Goal: Task Accomplishment & Management: Use online tool/utility

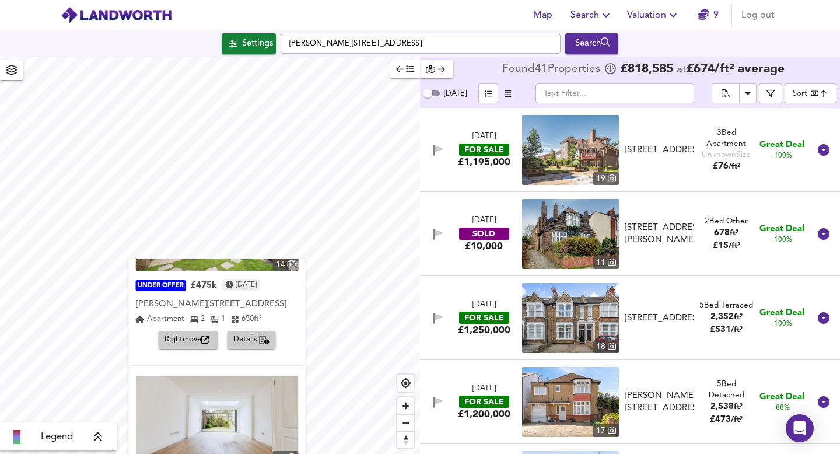
scroll to position [55, 0]
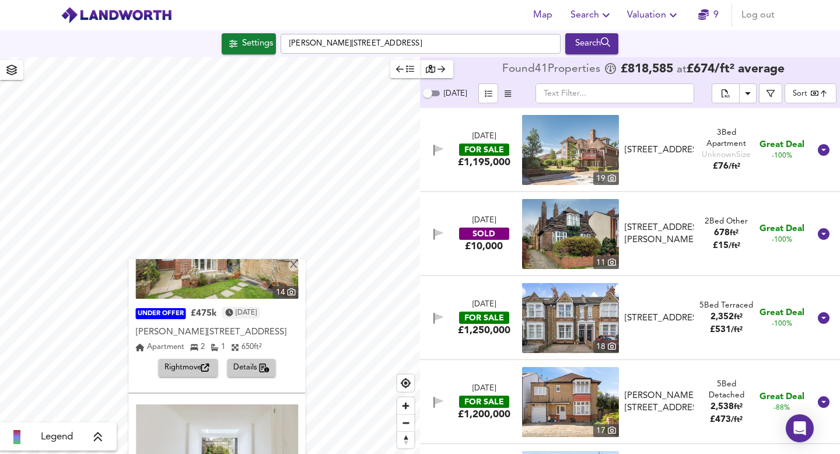
click at [247, 368] on span "Details" at bounding box center [251, 367] width 37 height 13
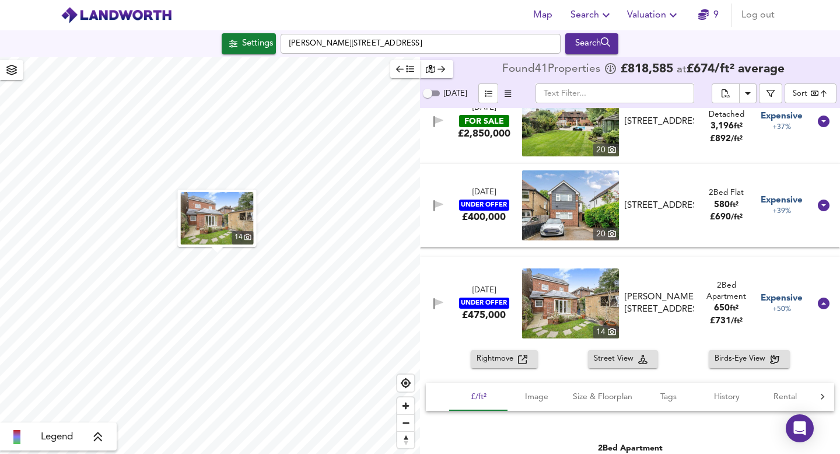
scroll to position [2796, 0]
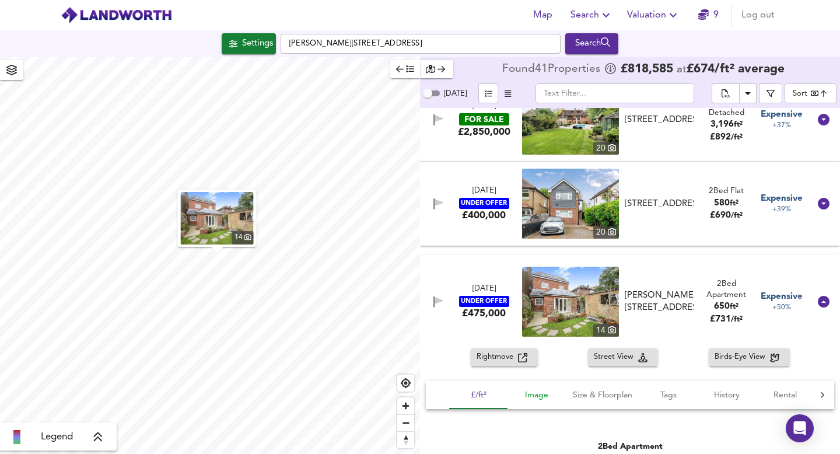
click at [533, 392] on span "Image" at bounding box center [536, 395] width 44 height 15
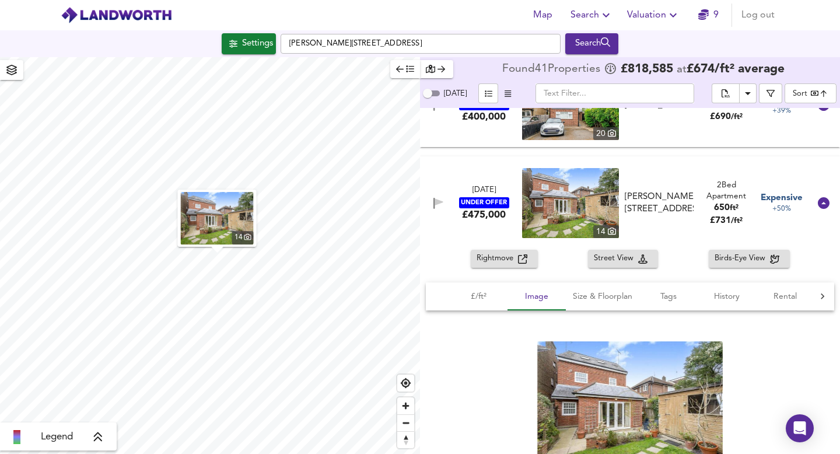
scroll to position [2938, 0]
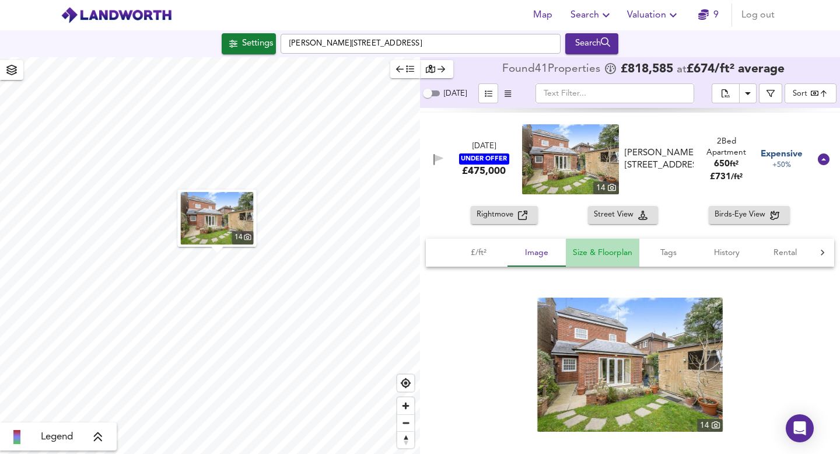
click at [608, 248] on span "Size & Floorplan" at bounding box center [602, 252] width 59 height 15
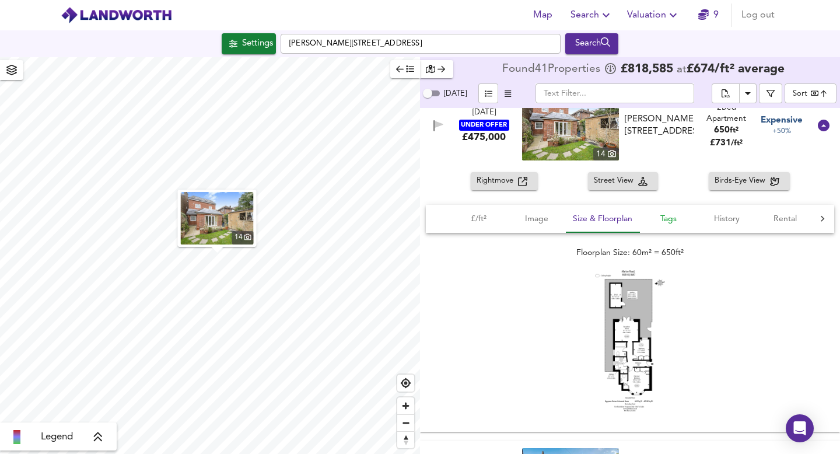
scroll to position [2977, 0]
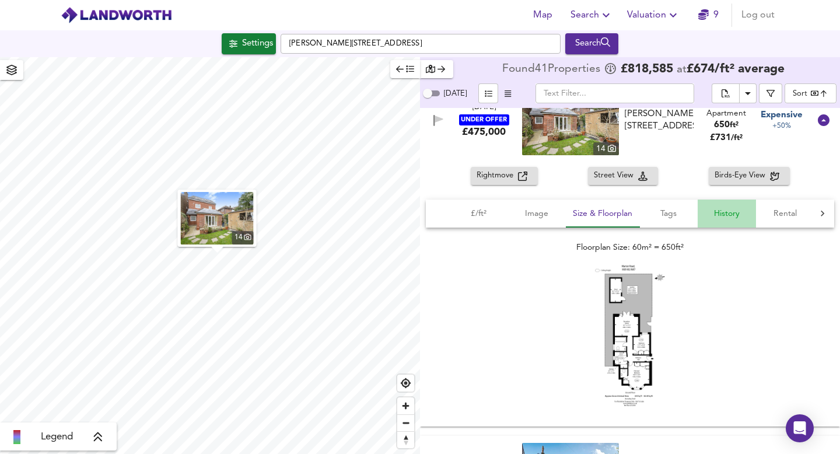
click at [729, 214] on span "History" at bounding box center [726, 213] width 44 height 15
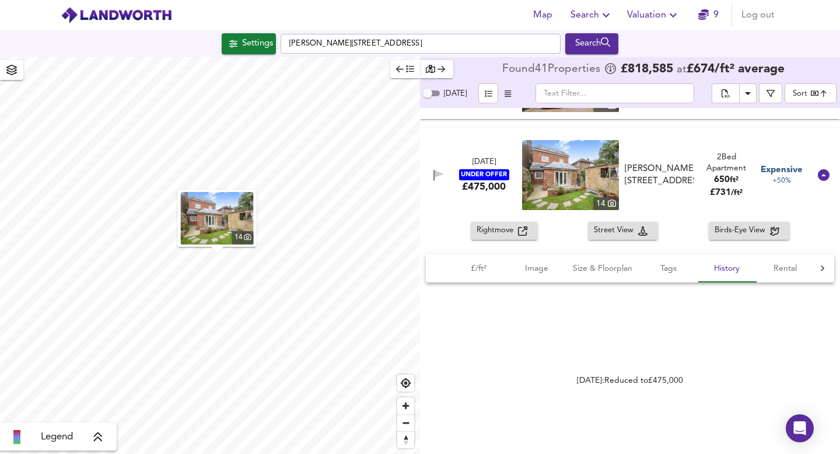
scroll to position [2921, 0]
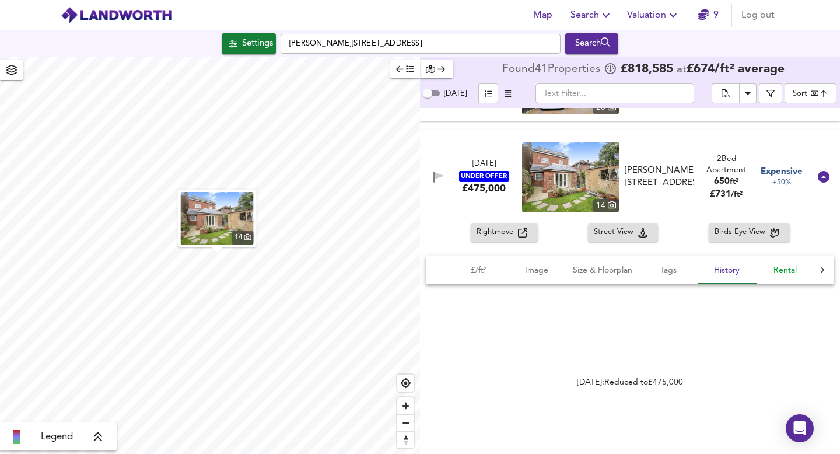
click at [782, 269] on span "Rental" at bounding box center [785, 270] width 44 height 15
click at [717, 380] on link "Home.co.uk" at bounding box center [713, 382] width 68 height 8
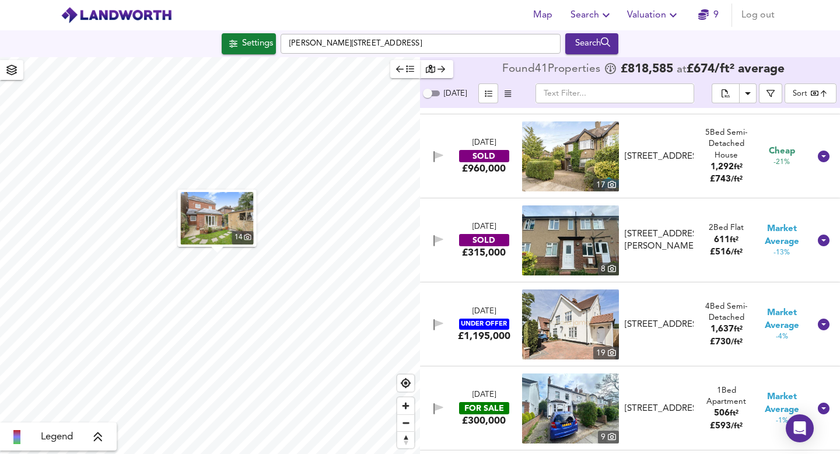
scroll to position [1919, 0]
click at [559, 246] on img at bounding box center [570, 241] width 97 height 70
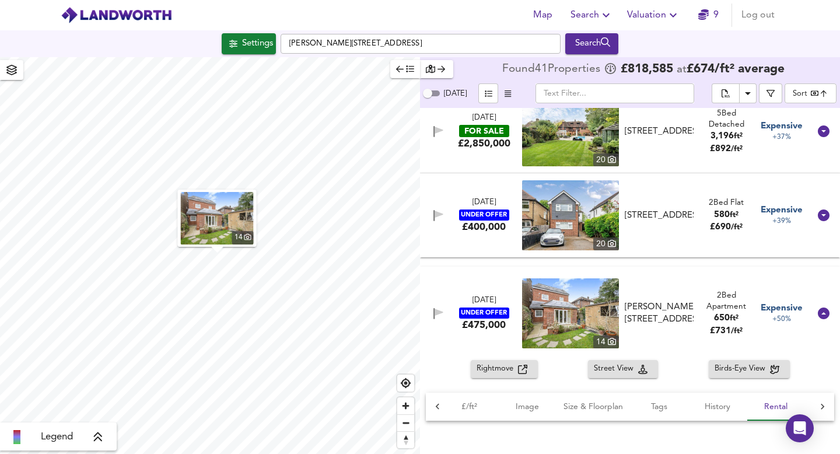
scroll to position [2783, 0]
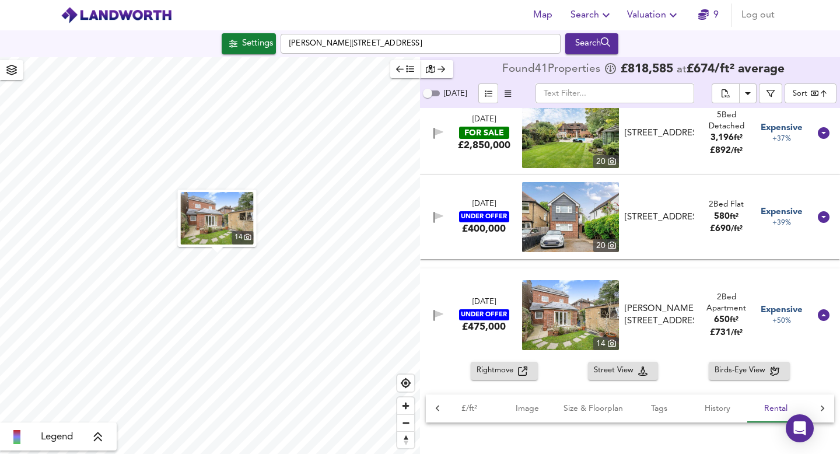
click at [568, 214] on img at bounding box center [570, 217] width 97 height 70
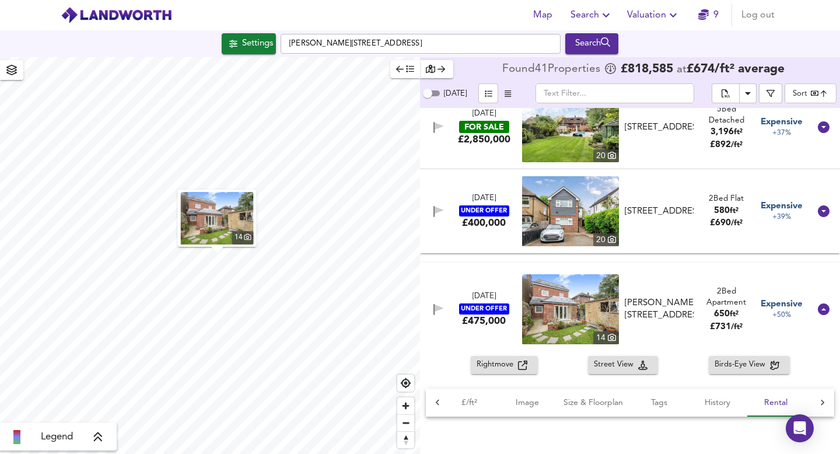
scroll to position [2789, 0]
click at [566, 298] on img at bounding box center [570, 308] width 97 height 70
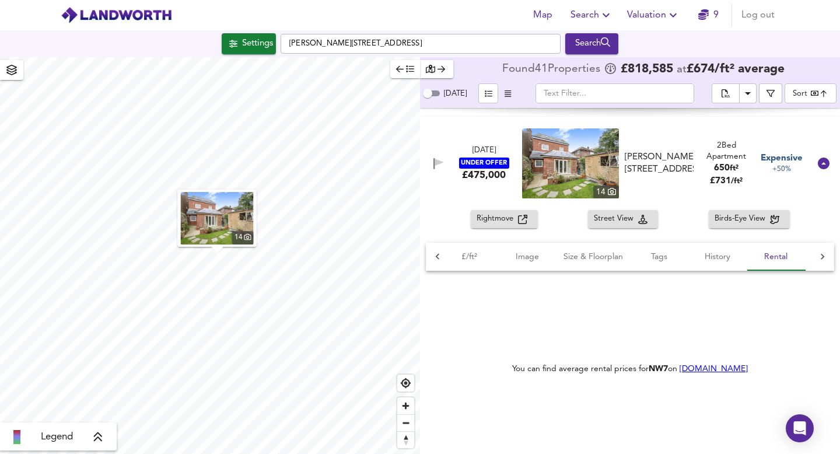
scroll to position [2943, 0]
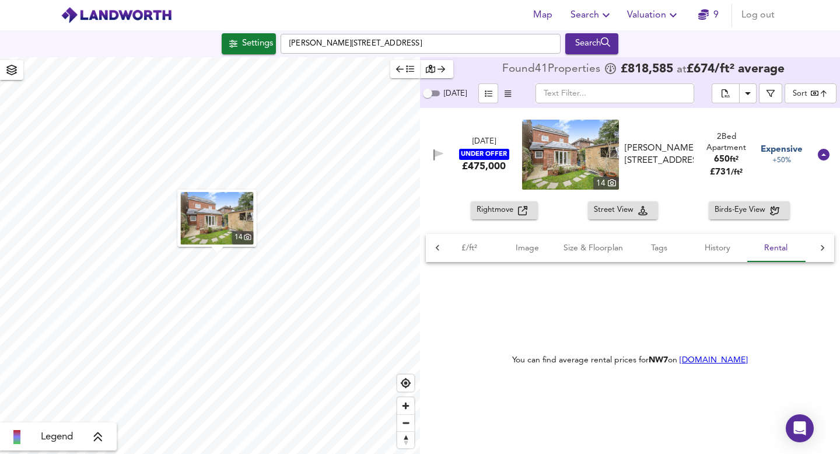
click at [745, 207] on span "Birds-Eye View" at bounding box center [741, 209] width 55 height 13
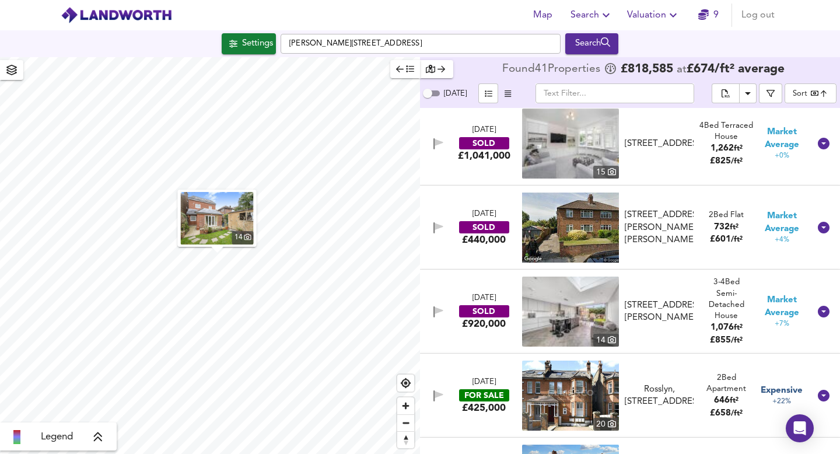
scroll to position [2352, 0]
click at [550, 223] on img at bounding box center [570, 228] width 97 height 70
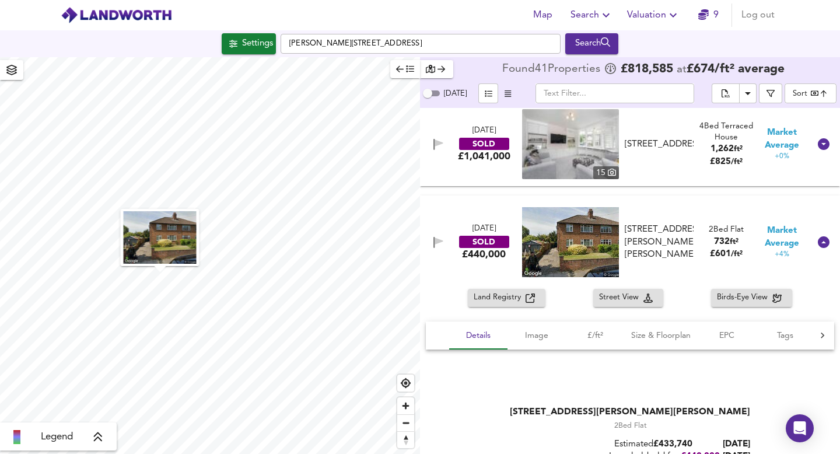
click at [573, 237] on img at bounding box center [570, 242] width 97 height 70
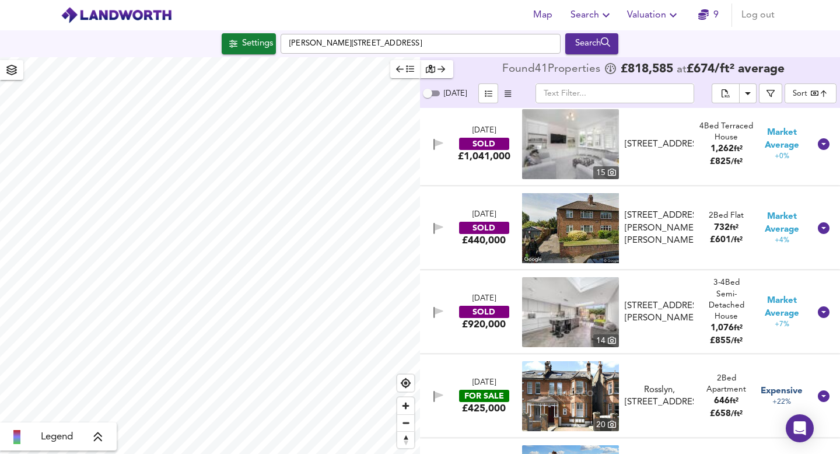
click at [817, 227] on icon at bounding box center [823, 228] width 12 height 12
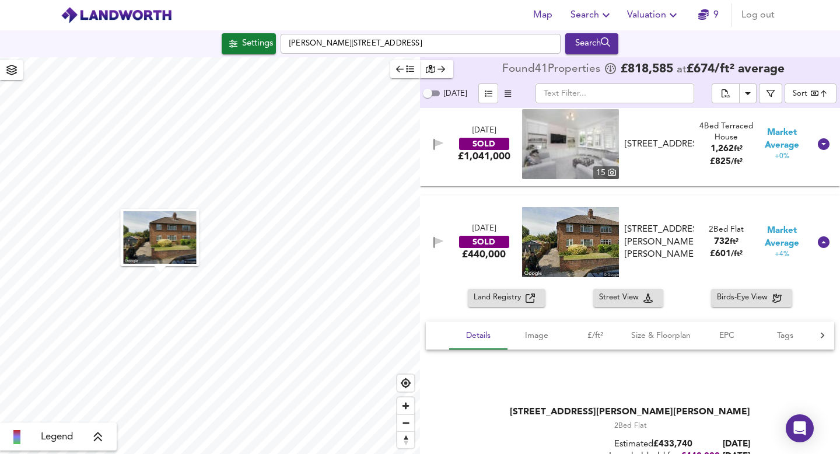
click at [516, 298] on span "Land Registry" at bounding box center [499, 297] width 52 height 13
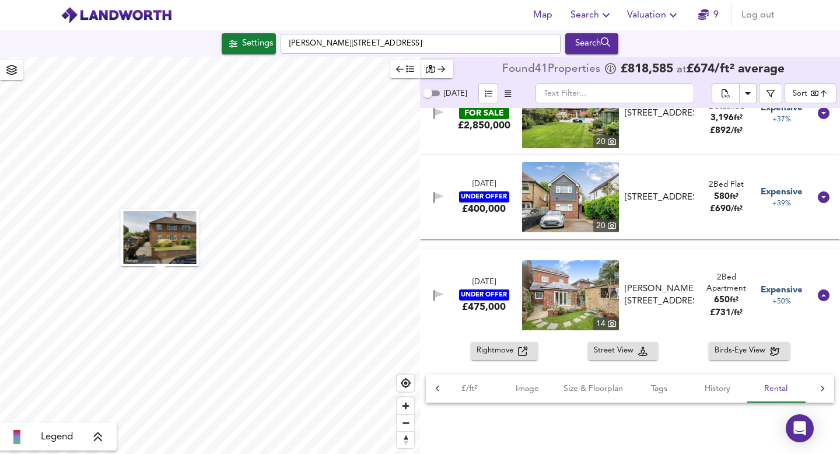
scroll to position [3172, 0]
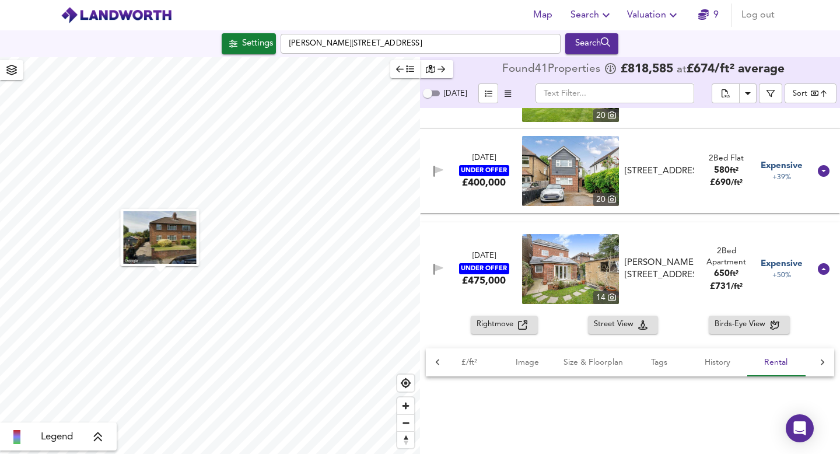
click at [542, 277] on img at bounding box center [570, 269] width 97 height 70
click at [820, 268] on icon at bounding box center [823, 269] width 12 height 12
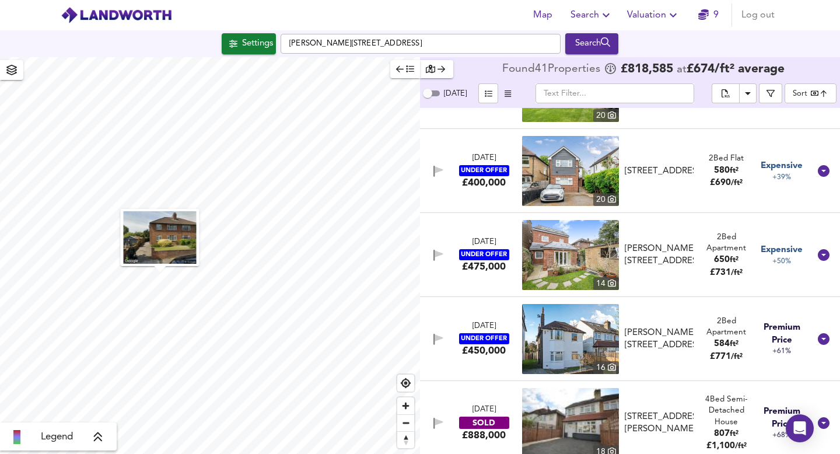
click at [817, 257] on icon at bounding box center [823, 255] width 12 height 12
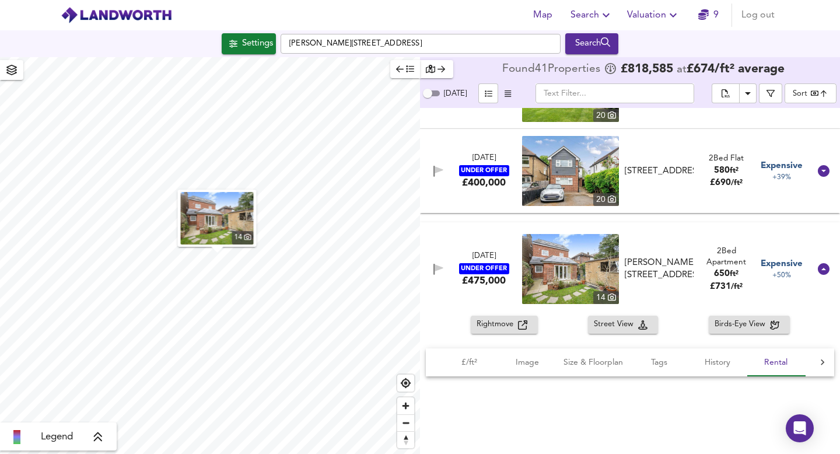
scroll to position [0, 9]
click at [583, 360] on span "Size & Floorplan" at bounding box center [592, 362] width 59 height 15
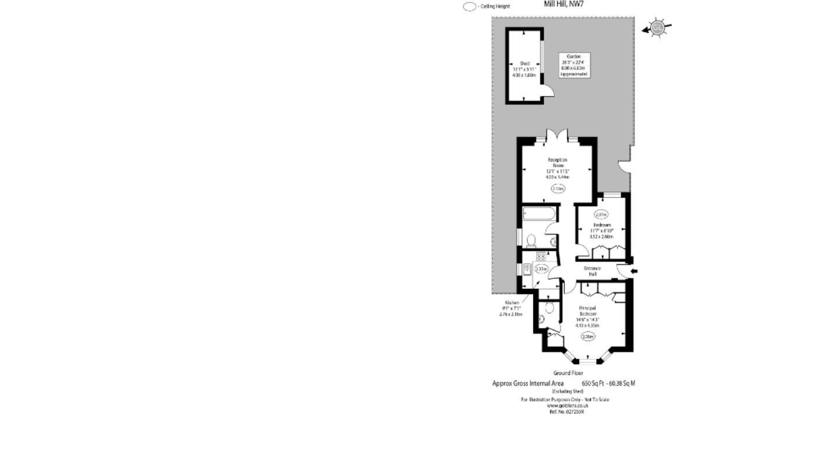
scroll to position [3337, 0]
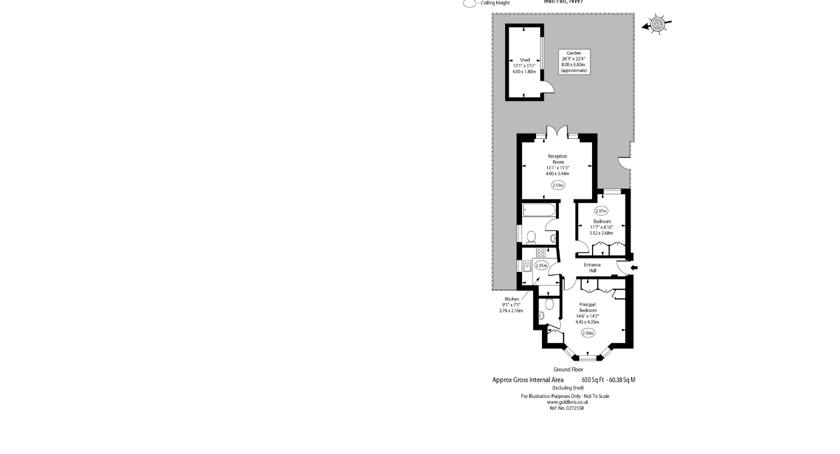
click at [683, 308] on div "Floorplan Size: 60m² = 650ft²" at bounding box center [630, 308] width 408 height 196
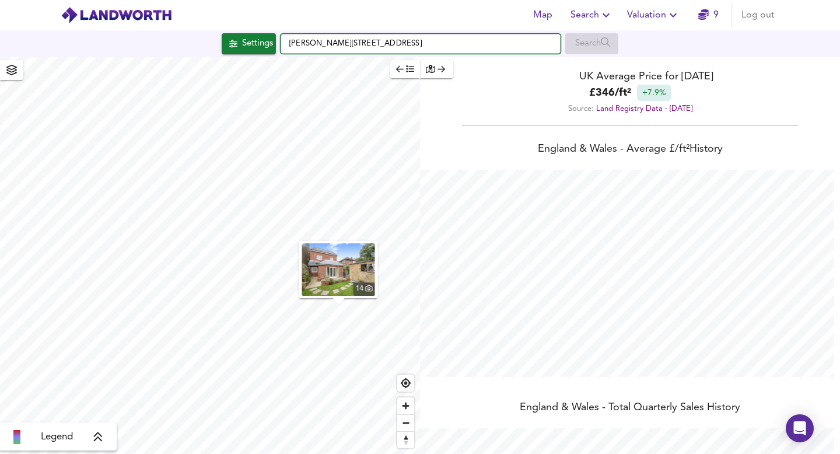
click at [479, 45] on input "Marion Road, NW7 4AN" at bounding box center [420, 44] width 280 height 20
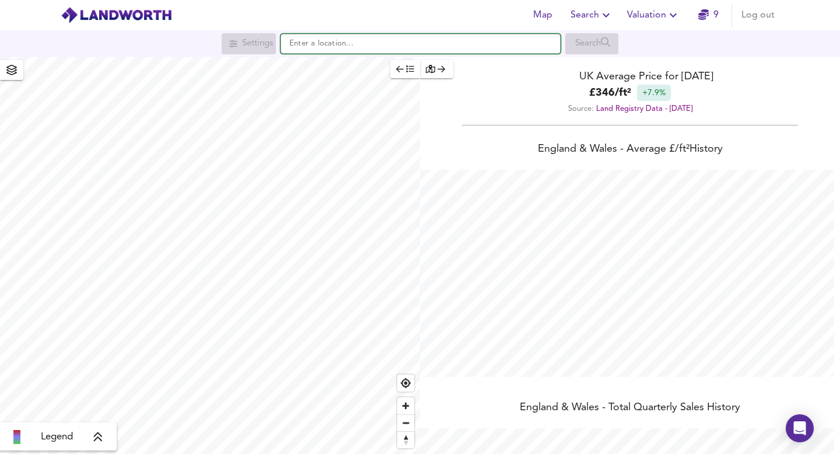
click at [418, 40] on input "text" at bounding box center [420, 44] width 280 height 20
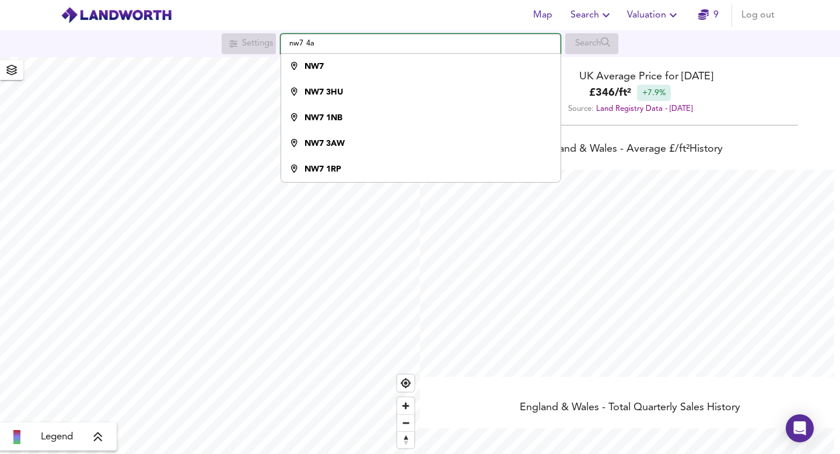
type input "nw7 4ad"
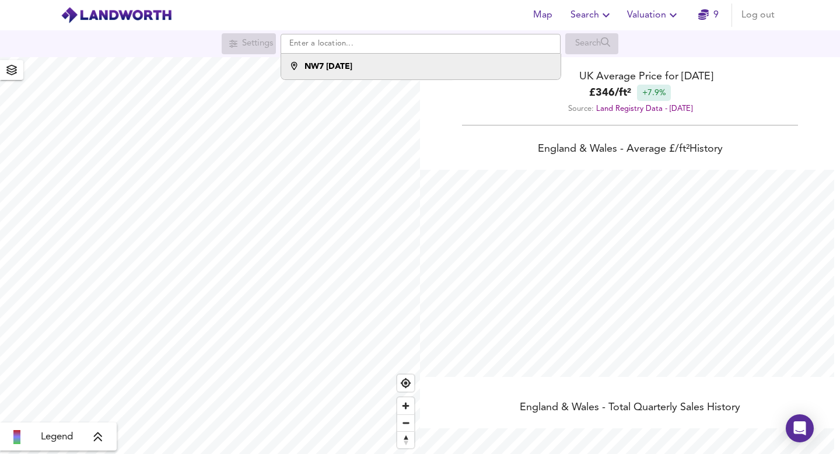
click at [343, 66] on div "NW7 4AD" at bounding box center [418, 67] width 268 height 12
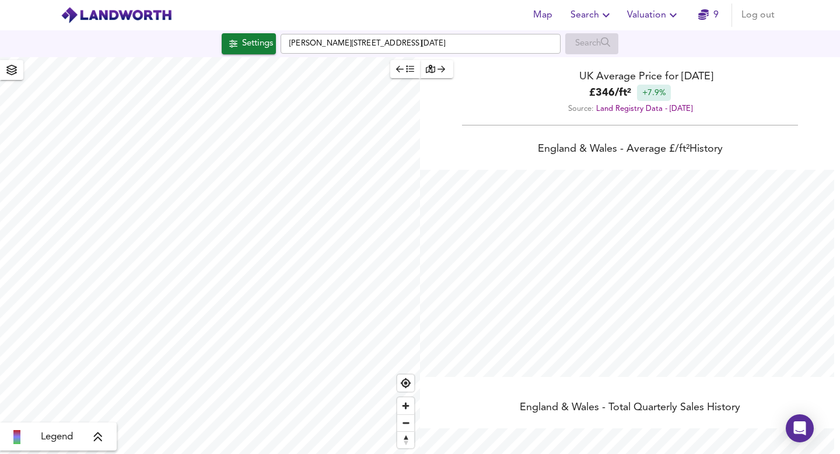
checkbox input "false"
checkbox input "true"
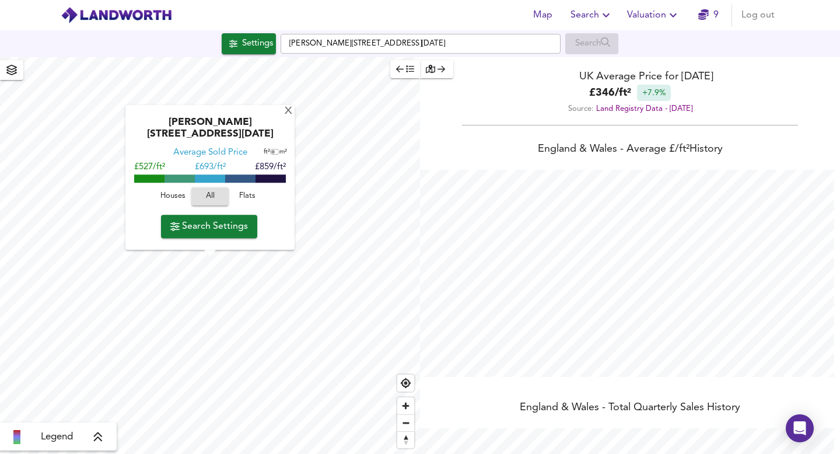
click at [178, 198] on span "Houses" at bounding box center [172, 196] width 31 height 13
click at [634, 17] on span "Valuation" at bounding box center [653, 15] width 53 height 16
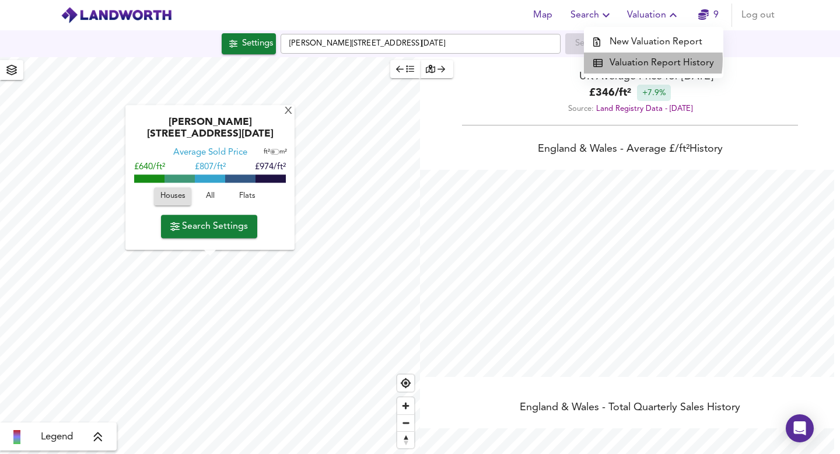
click at [631, 60] on li "Valuation Report History" at bounding box center [653, 62] width 139 height 21
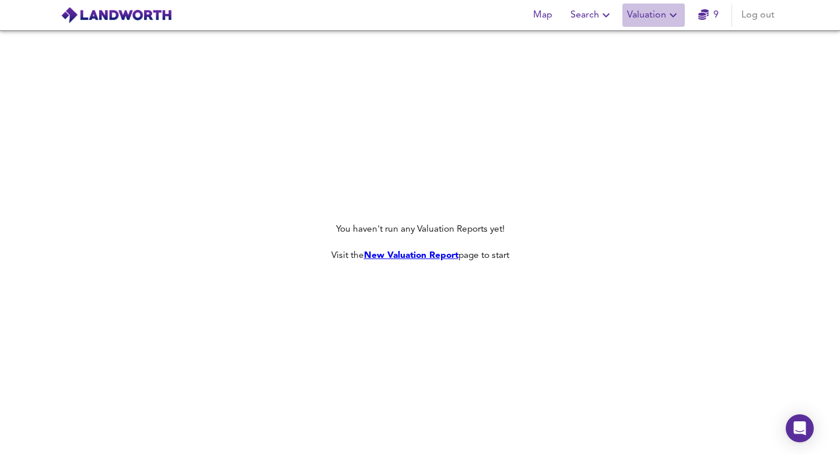
click at [659, 13] on span "Valuation" at bounding box center [653, 15] width 53 height 16
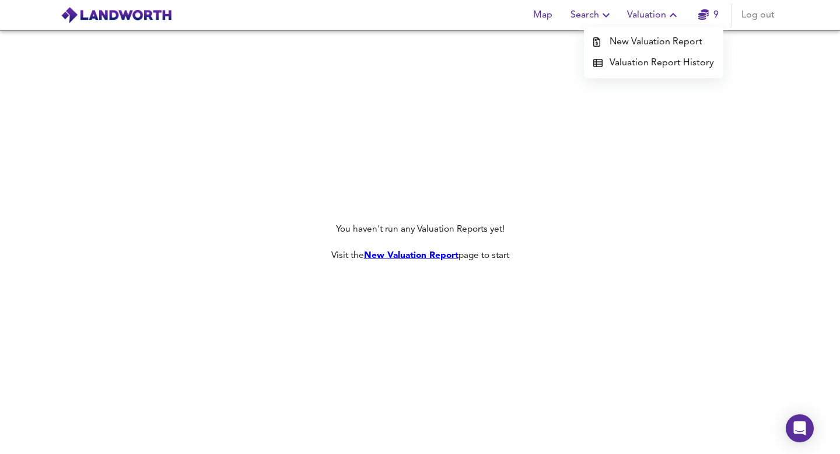
click at [644, 38] on li "New Valuation Report" at bounding box center [653, 41] width 139 height 21
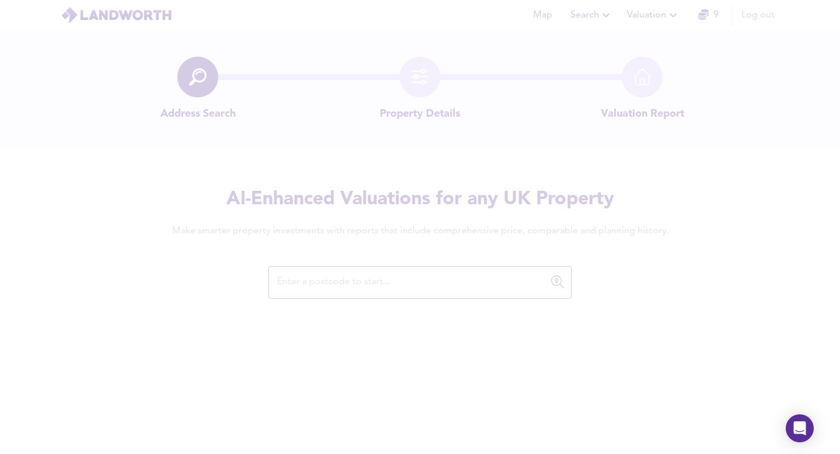
click at [356, 280] on div at bounding box center [420, 227] width 840 height 454
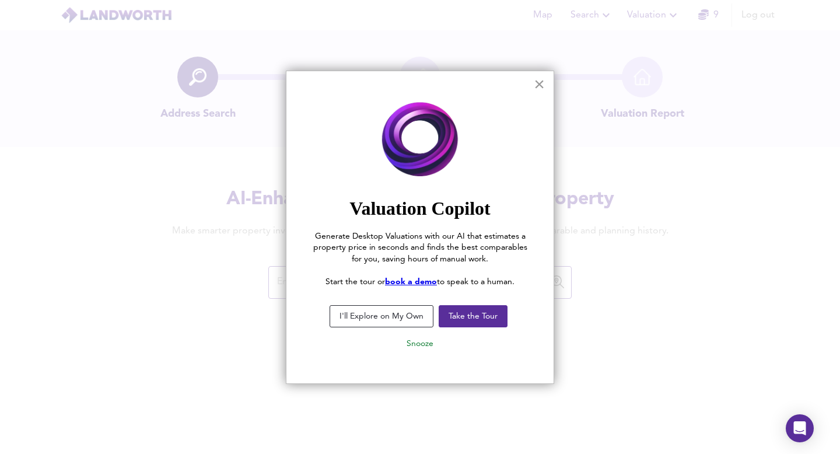
click at [537, 86] on button "×" at bounding box center [538, 84] width 11 height 19
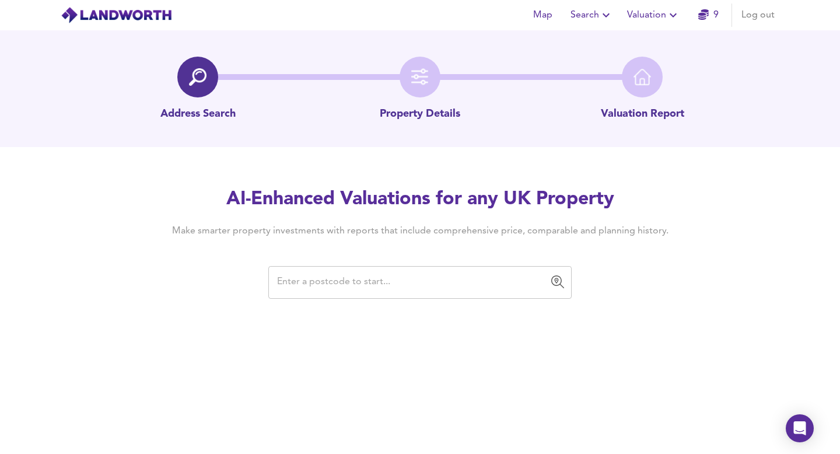
click at [350, 290] on input "text" at bounding box center [410, 282] width 275 height 22
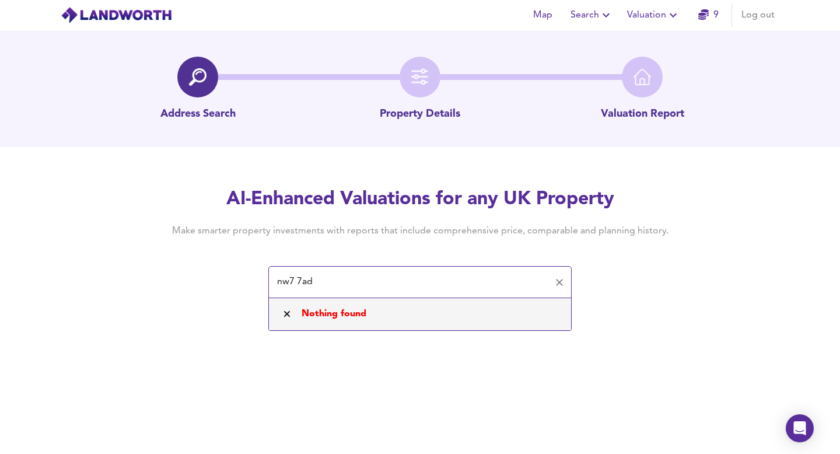
click at [334, 286] on input "nw7 7ad" at bounding box center [410, 282] width 275 height 22
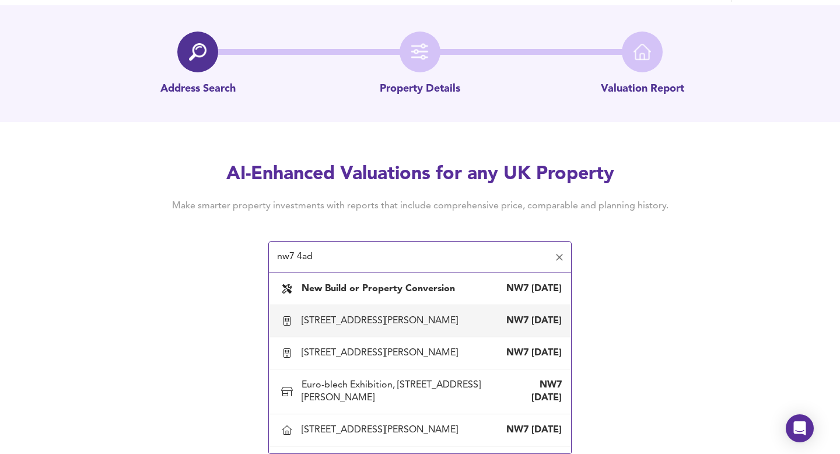
click at [370, 321] on div "10 Byron Road, London, Barnet" at bounding box center [381, 320] width 161 height 13
type input "10 Byron Road, London, Barnet"
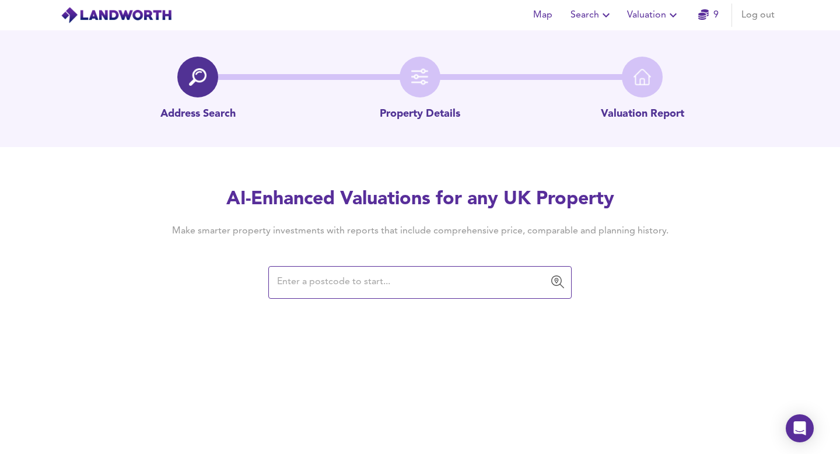
click at [311, 279] on input "text" at bounding box center [410, 282] width 275 height 22
click at [354, 282] on input "text" at bounding box center [410, 282] width 275 height 22
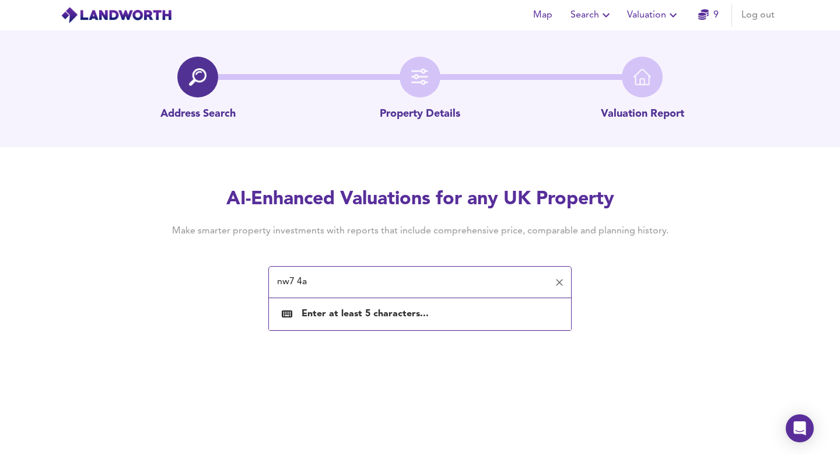
type input "nw7 4ad"
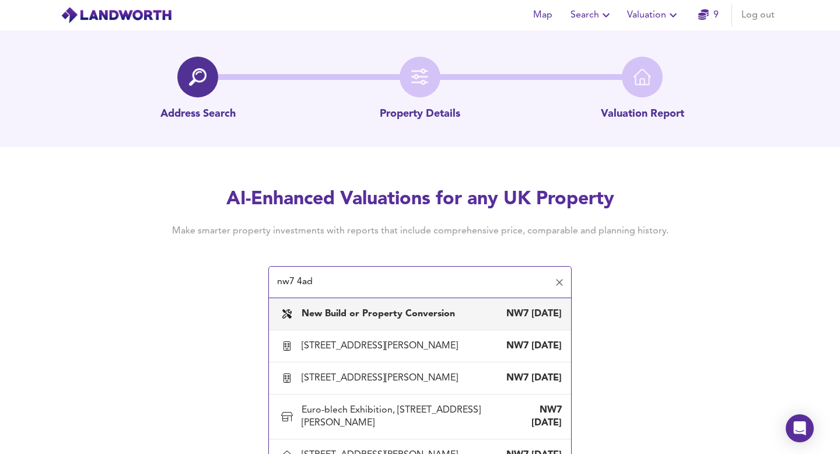
click at [356, 314] on b "New Build or Property Conversion" at bounding box center [377, 313] width 153 height 9
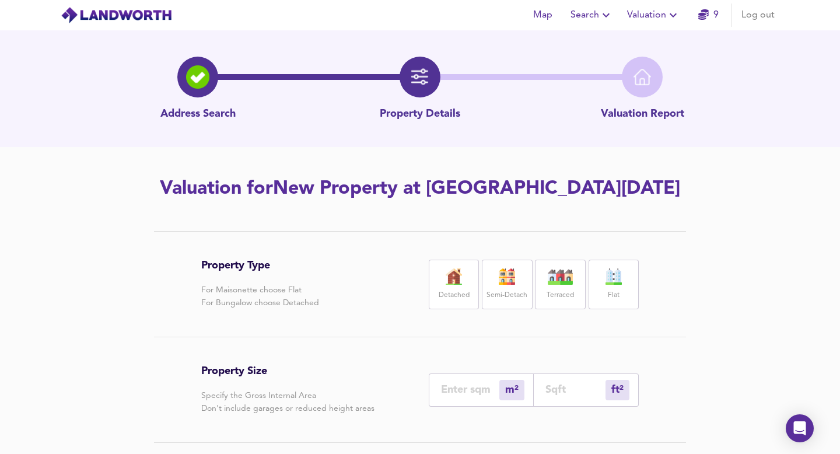
click at [624, 287] on div "Flat" at bounding box center [613, 284] width 50 height 50
click at [476, 396] on div "m² sqm" at bounding box center [481, 389] width 105 height 33
type input "6"
type input "65"
type input "60"
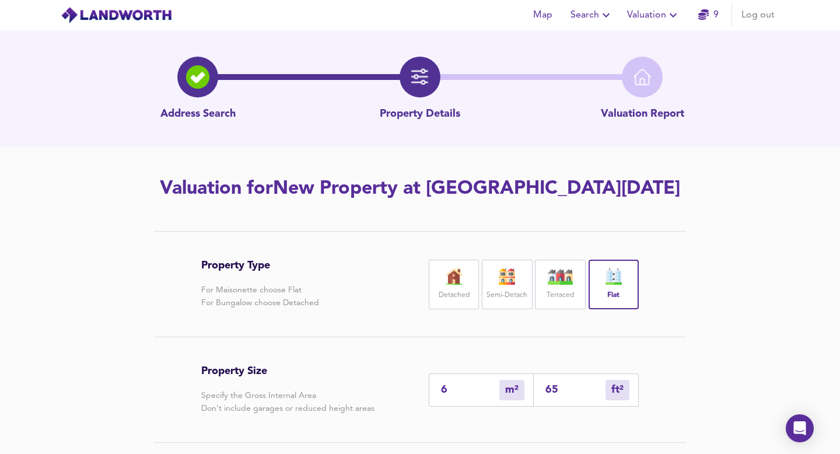
type input "646"
type input "60"
click at [368, 352] on div "Property Size Specify the Gross Internal Area Don't include garages or reduced …" at bounding box center [419, 389] width 437 height 105
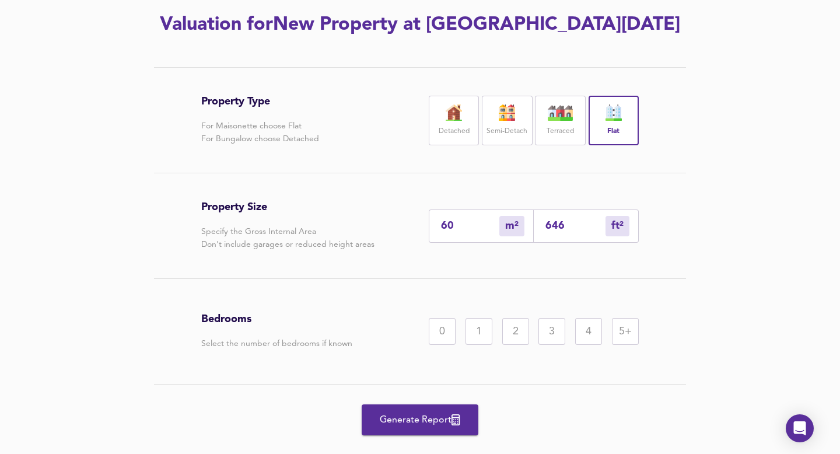
scroll to position [188, 0]
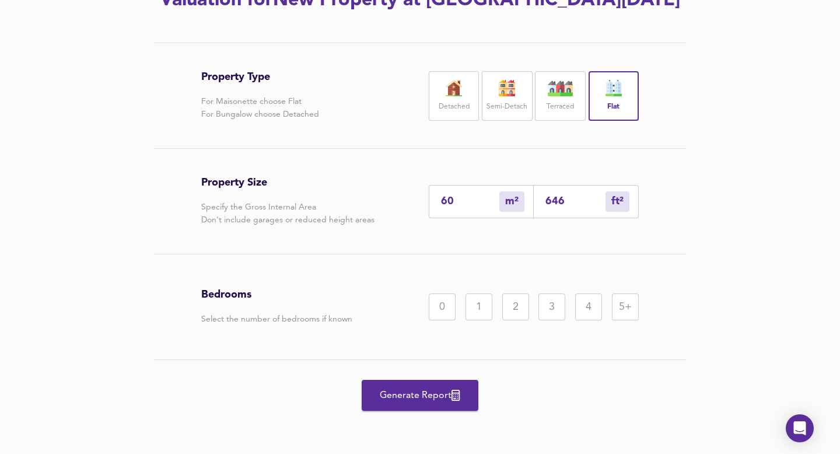
click at [531, 305] on div "0 1 2 3 4 5+" at bounding box center [534, 306] width 210 height 27
click at [514, 305] on div "2" at bounding box center [515, 306] width 27 height 27
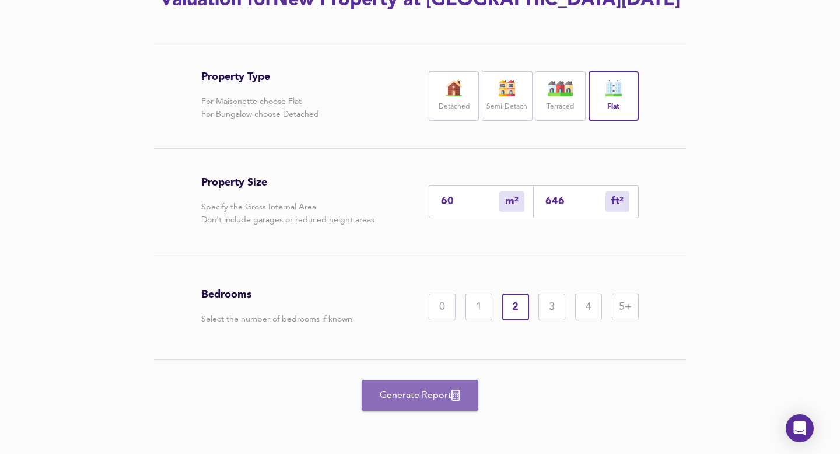
click at [414, 403] on button "Generate Report" at bounding box center [419, 395] width 117 height 31
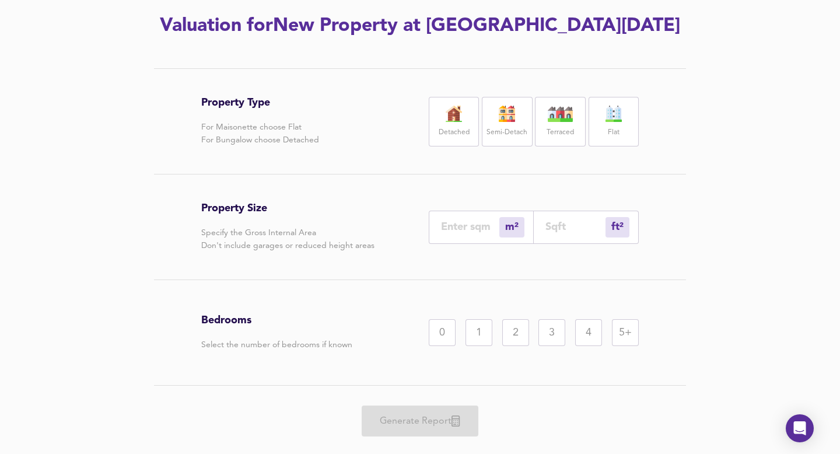
scroll to position [162, 0]
click at [452, 124] on div "Detached" at bounding box center [454, 122] width 50 height 50
click at [481, 233] on input "number" at bounding box center [470, 227] width 58 height 12
type input "6"
type input "65"
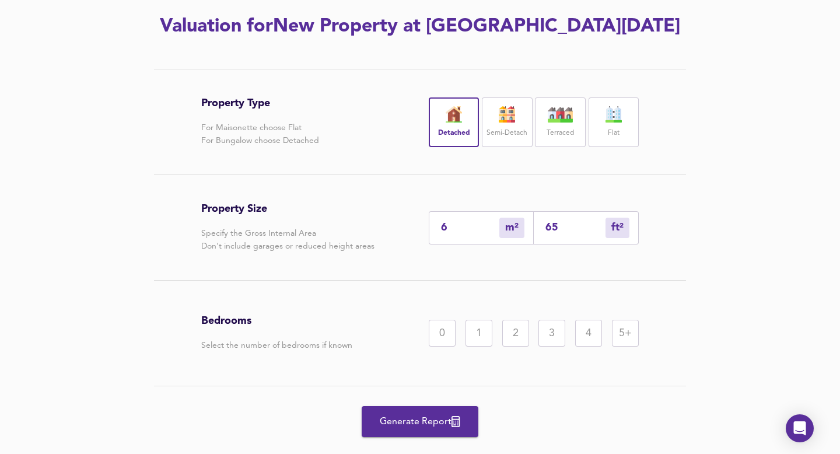
type input "60"
type input "646"
type input "60"
click at [508, 340] on div "2" at bounding box center [515, 332] width 27 height 27
click at [422, 421] on span "Generate Report" at bounding box center [419, 421] width 93 height 16
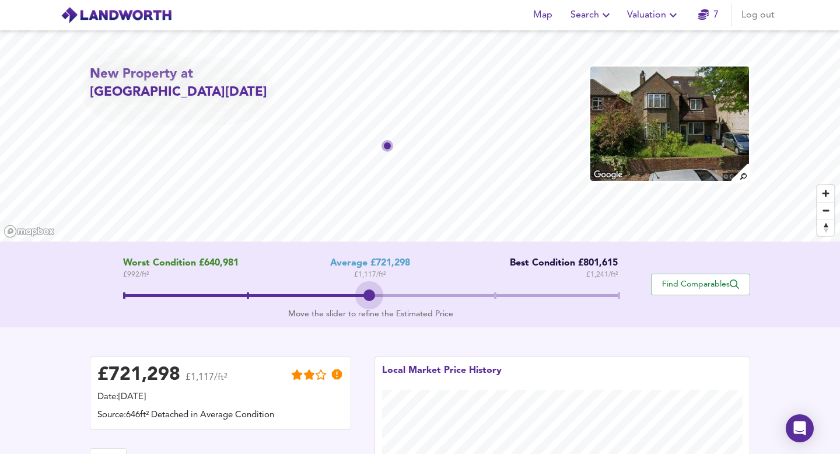
drag, startPoint x: 368, startPoint y: 298, endPoint x: 324, endPoint y: 287, distance: 45.1
click at [324, 287] on span at bounding box center [370, 296] width 495 height 21
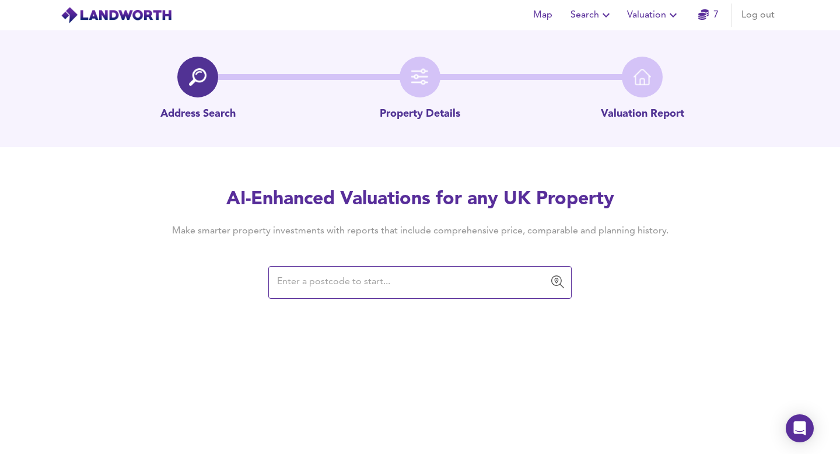
click at [304, 281] on input "text" at bounding box center [410, 282] width 275 height 22
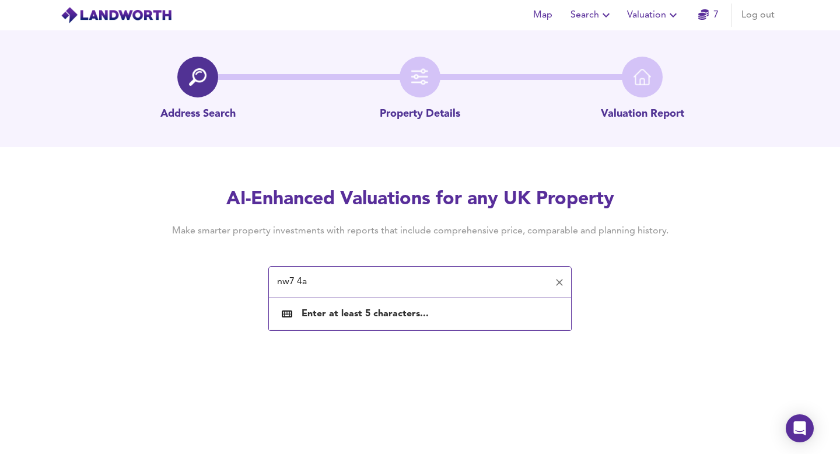
type input "nw7 4ad"
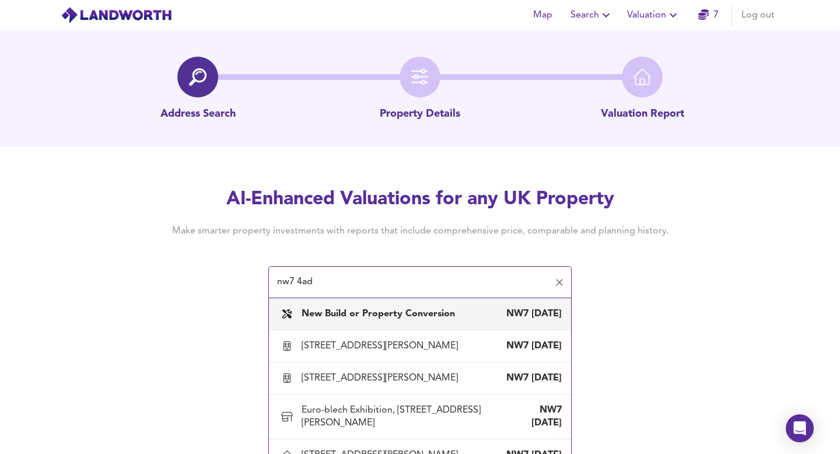
click at [403, 316] on b "New Build or Property Conversion" at bounding box center [377, 313] width 153 height 9
